Goal: Information Seeking & Learning: Learn about a topic

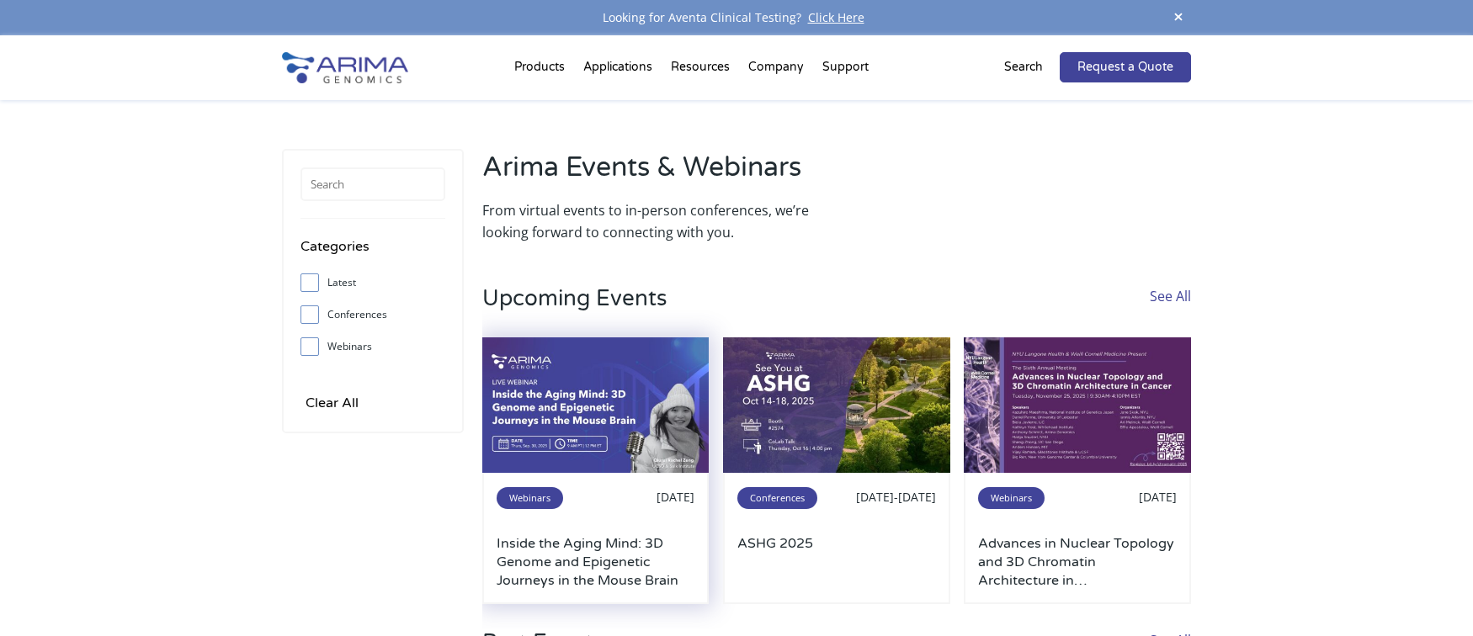
click at [619, 431] on img at bounding box center [595, 406] width 227 height 136
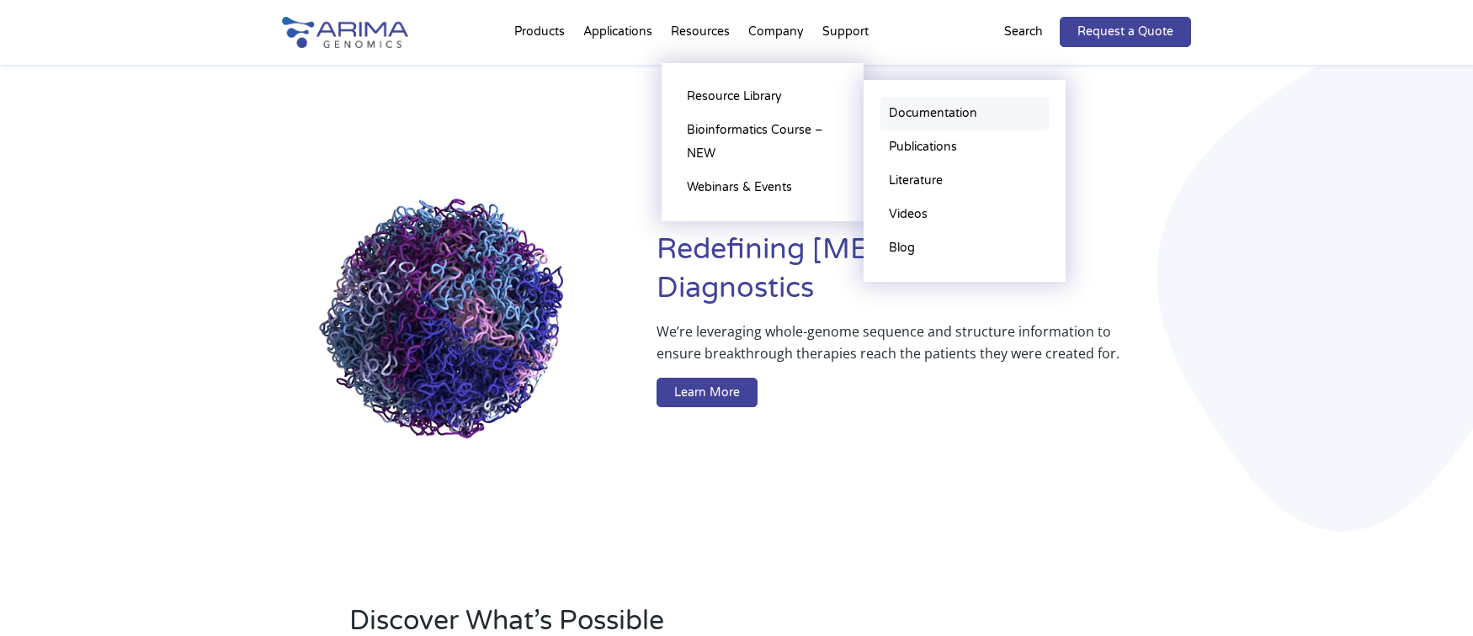
click at [943, 119] on link "Documentation" at bounding box center [965, 114] width 168 height 34
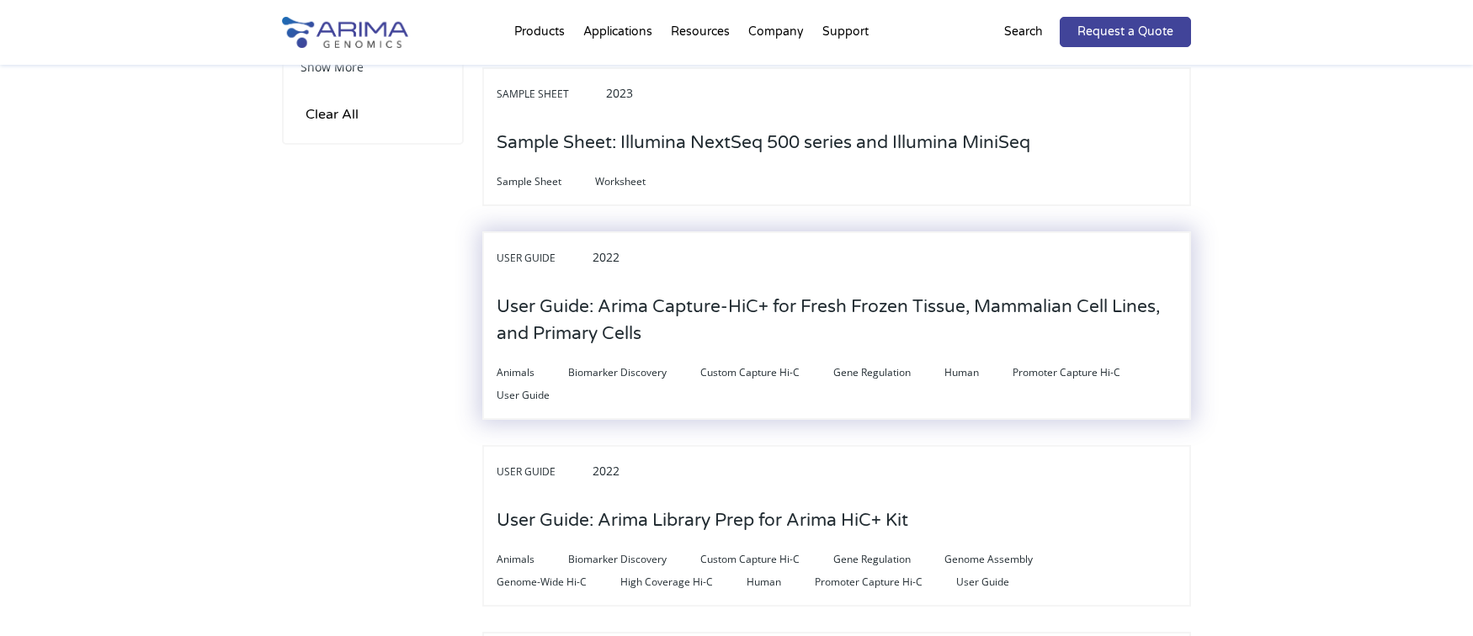
scroll to position [876, 0]
